Goal: Find specific page/section: Find specific page/section

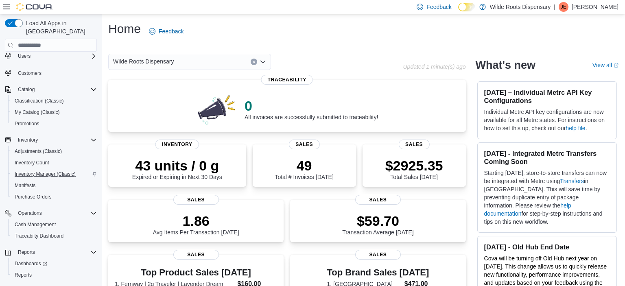
scroll to position [33, 0]
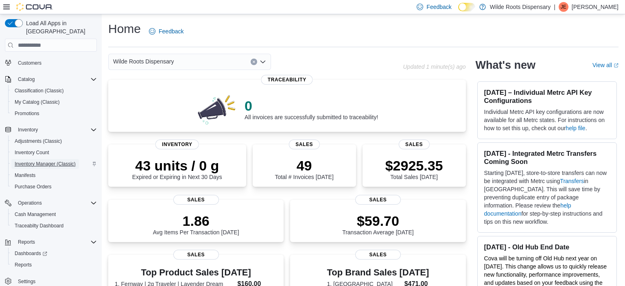
click at [57, 160] on span "Inventory Manager (Classic)" at bounding box center [45, 164] width 61 height 10
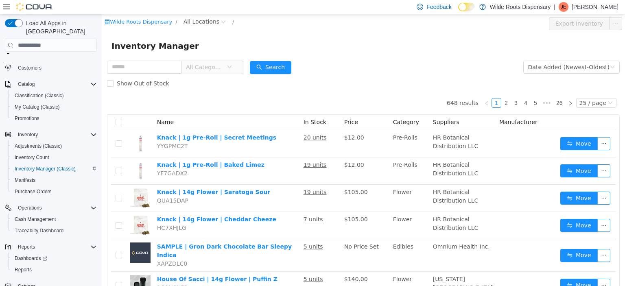
scroll to position [33, 0]
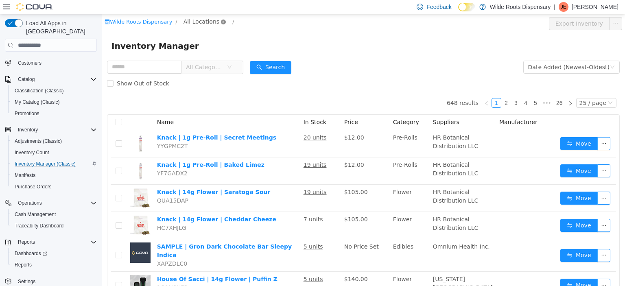
click at [221, 20] on icon "icon: close-circle" at bounding box center [223, 22] width 5 height 5
click at [207, 19] on span "All Locations" at bounding box center [202, 21] width 36 height 9
click at [210, 66] on span "4179 State Route 20" at bounding box center [226, 65] width 59 height 7
click at [274, 26] on div "All Rooms" at bounding box center [279, 23] width 28 height 12
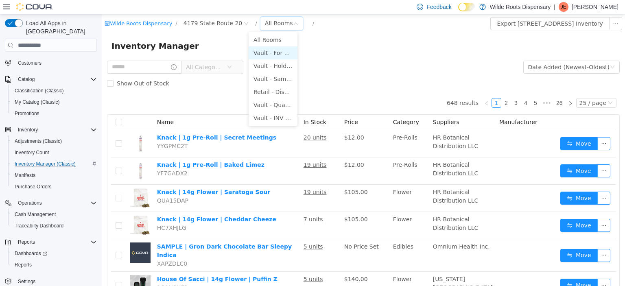
click at [283, 57] on li "Vault - For Sale" at bounding box center [273, 52] width 49 height 13
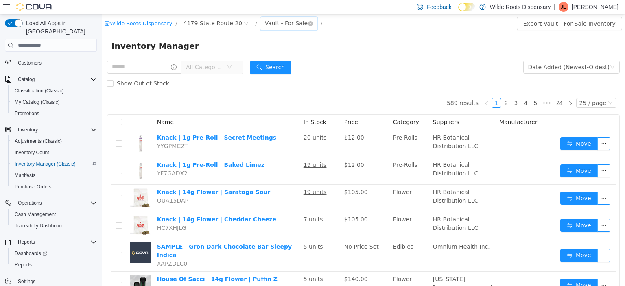
click at [293, 25] on div "Vault - For Sale" at bounding box center [289, 23] width 57 height 13
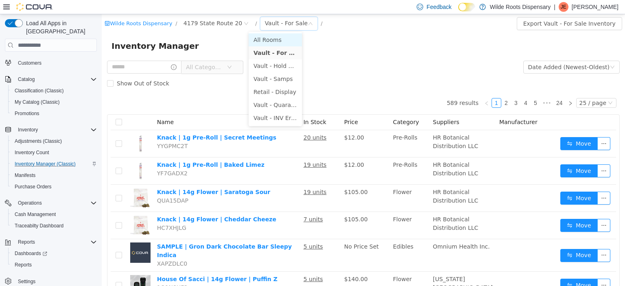
click at [265, 43] on li "All Rooms" at bounding box center [275, 39] width 53 height 13
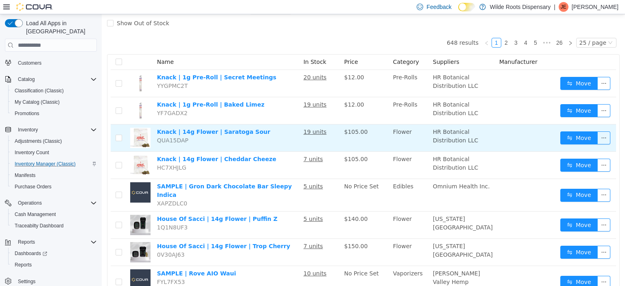
scroll to position [60, 0]
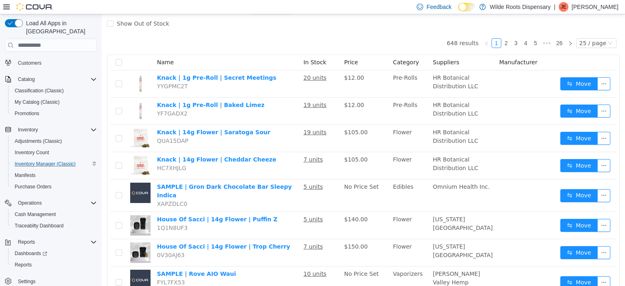
click at [412, 63] on span "Category" at bounding box center [406, 62] width 26 height 7
click at [220, 29] on div "Show Out of Stock" at bounding box center [363, 23] width 513 height 16
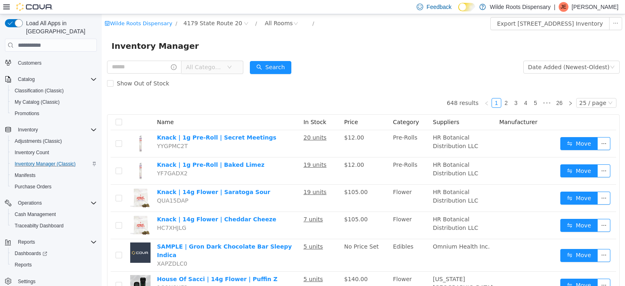
click at [223, 64] on span "All Categories" at bounding box center [204, 67] width 37 height 8
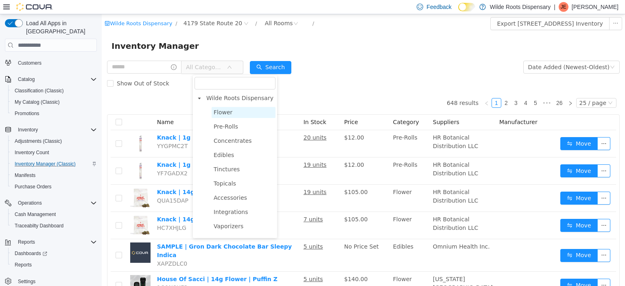
click at [219, 116] on span "Flower" at bounding box center [223, 112] width 19 height 7
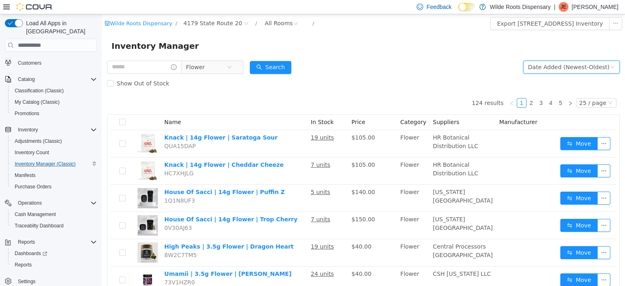
click at [551, 70] on div "Date Added (Newest-Oldest)" at bounding box center [569, 67] width 81 height 12
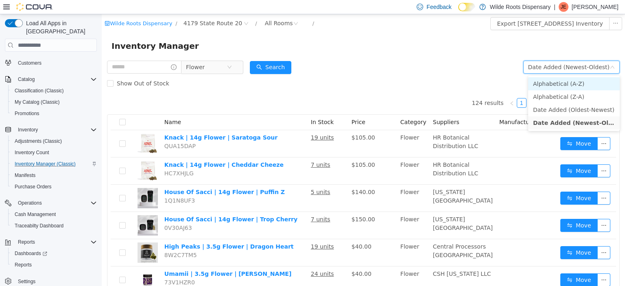
click at [557, 84] on li "Alphabetical (A-Z)" at bounding box center [575, 83] width 92 height 13
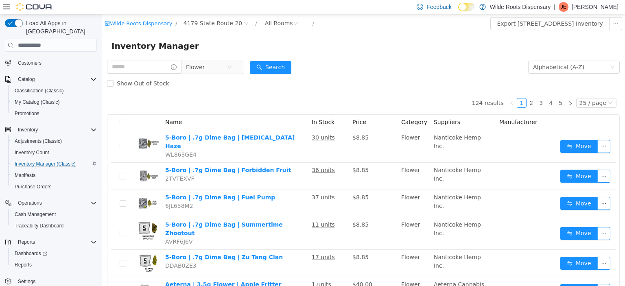
click at [463, 127] on th "Suppliers" at bounding box center [464, 122] width 66 height 15
click at [595, 101] on div "25 / page" at bounding box center [593, 103] width 27 height 9
click at [603, 158] on li "50 / page" at bounding box center [599, 155] width 39 height 13
click at [208, 45] on div "Inventory Manager" at bounding box center [364, 45] width 504 height 13
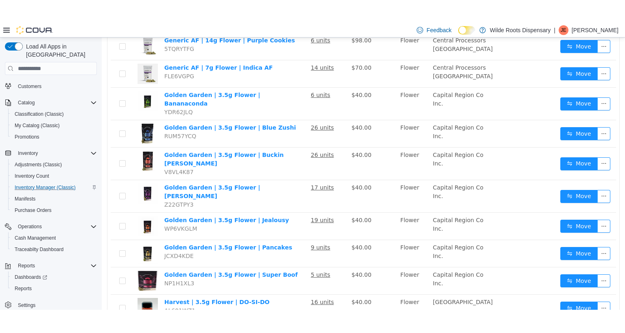
scroll to position [1226, 0]
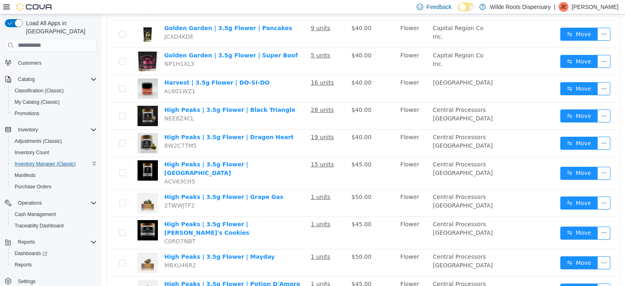
click at [63, 283] on nav "Home Users Customers Catalog Classification (Classic) My Catalog (Classic) Prom…" at bounding box center [51, 180] width 92 height 255
click at [7, 6] on icon at bounding box center [6, 7] width 7 height 7
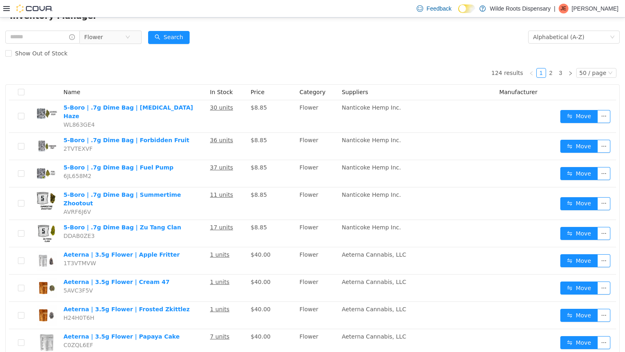
scroll to position [0, 0]
